Goal: Obtain resource: Download file/media

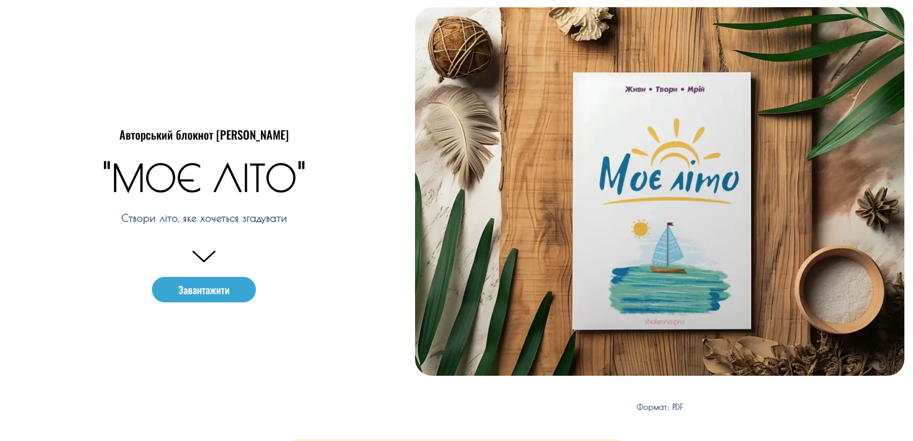
click at [224, 293] on e-page-transition at bounding box center [456, 220] width 913 height 441
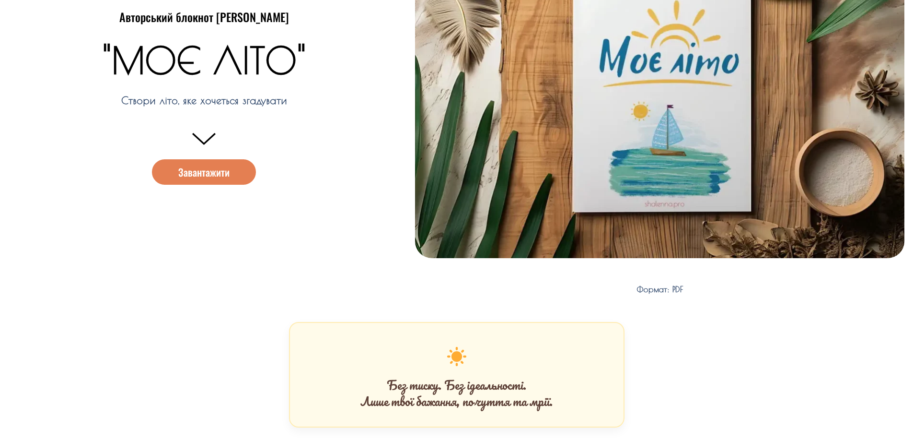
scroll to position [144, 0]
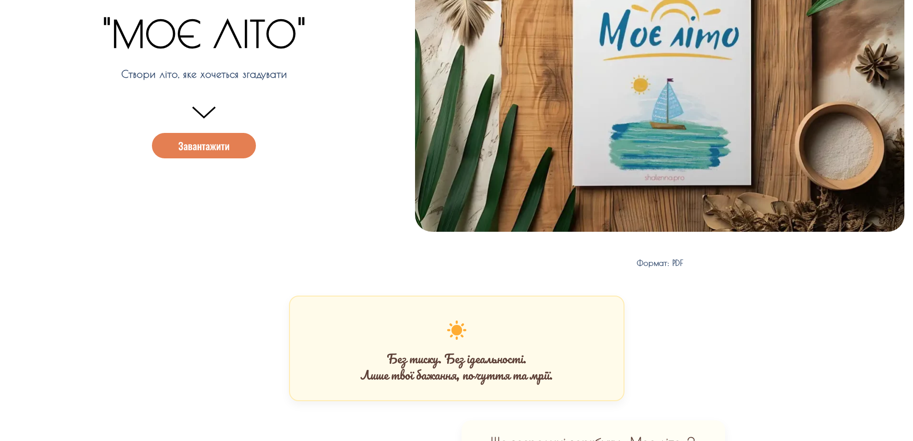
click at [210, 149] on span "Завантажити" at bounding box center [203, 145] width 51 height 10
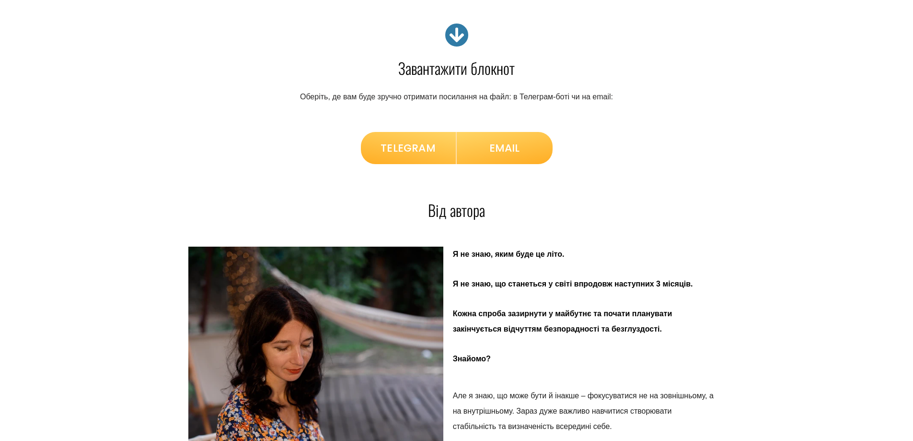
scroll to position [2422, 0]
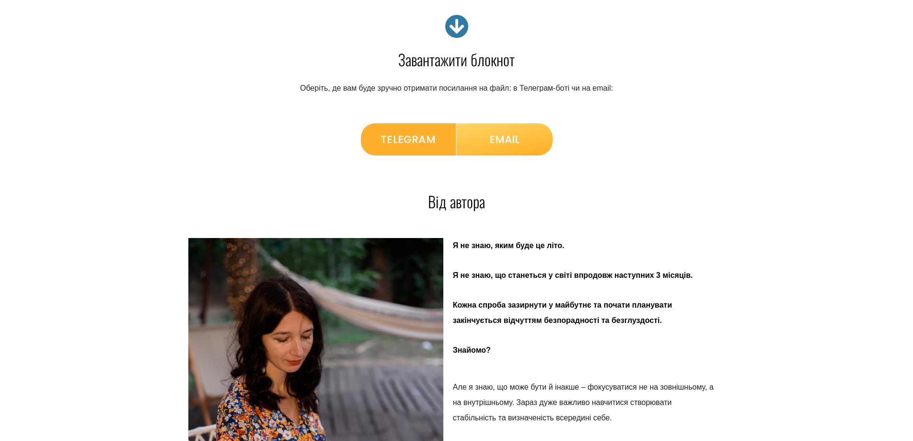
click at [414, 139] on span "TELEGRAM" at bounding box center [408, 139] width 55 height 18
